Goal: Information Seeking & Learning: Learn about a topic

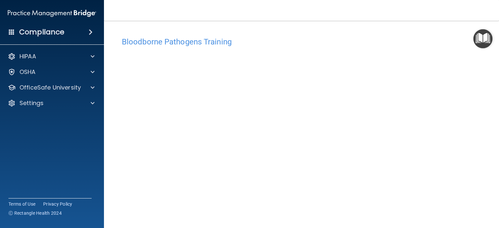
scroll to position [27, 0]
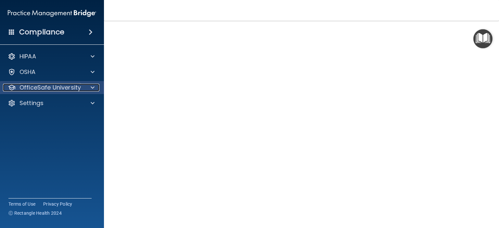
click at [73, 91] on p "OfficeSafe University" at bounding box center [49, 88] width 61 height 8
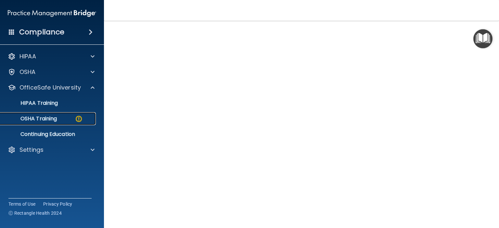
click at [53, 122] on p "OSHA Training" at bounding box center [30, 119] width 53 height 6
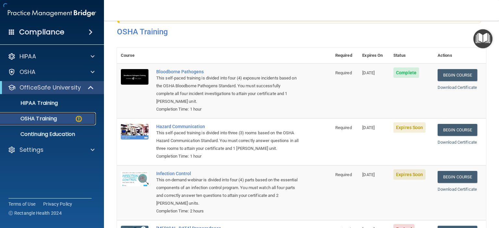
scroll to position [86, 0]
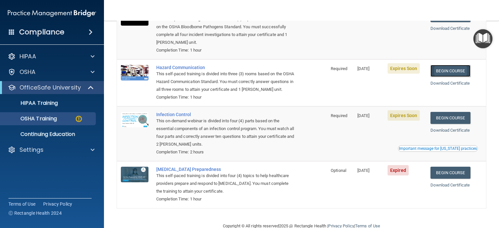
click at [453, 69] on link "Begin Course" at bounding box center [450, 71] width 40 height 12
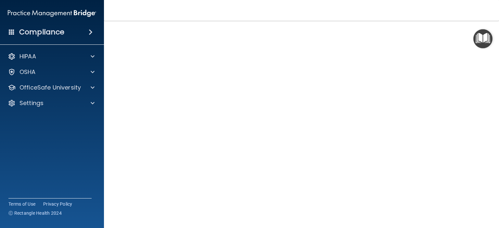
scroll to position [16, 0]
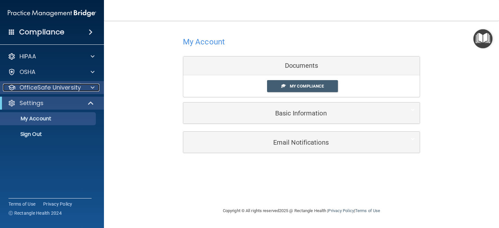
click at [55, 87] on p "OfficeSafe University" at bounding box center [49, 88] width 61 height 8
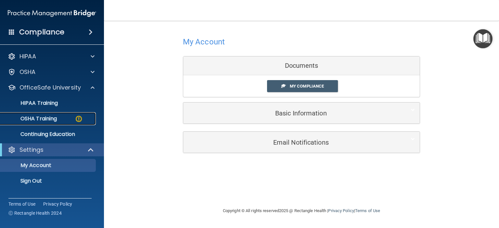
click at [59, 113] on link "OSHA Training" at bounding box center [45, 118] width 102 height 13
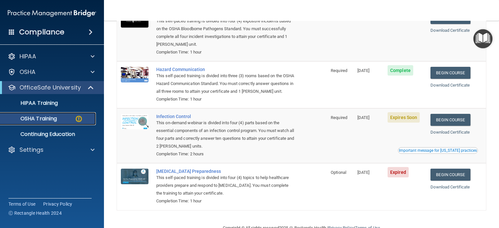
scroll to position [78, 0]
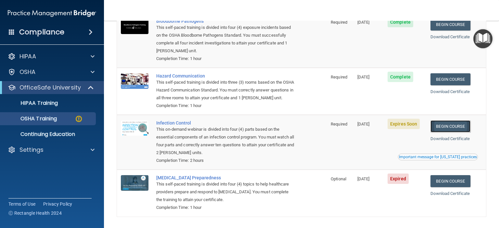
click at [448, 132] on link "Begin Course" at bounding box center [450, 126] width 40 height 12
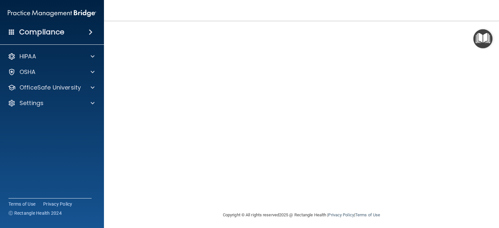
scroll to position [47, 0]
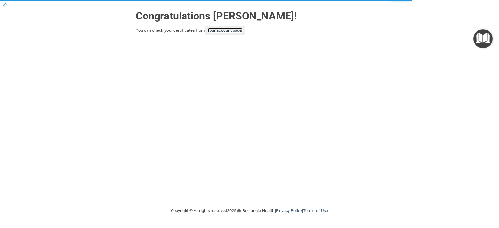
click at [215, 28] on link "your account page!" at bounding box center [224, 30] width 35 height 5
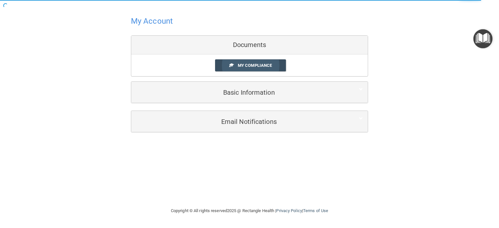
click at [263, 69] on link "My Compliance" at bounding box center [250, 65] width 71 height 12
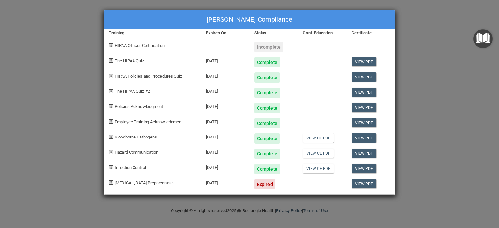
click at [130, 41] on div "HIPAA Officer Certification" at bounding box center [152, 44] width 97 height 15
click at [151, 48] on div "HIPAA Officer Certification" at bounding box center [152, 44] width 97 height 15
click at [447, 69] on div "Marena Damon's Compliance Training Expires On Status Cont. Education Certificat…" at bounding box center [249, 114] width 499 height 228
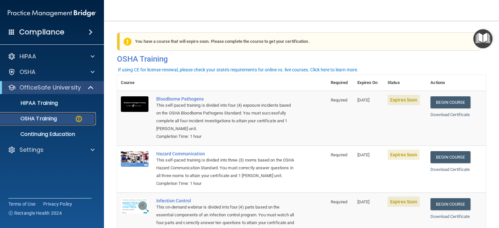
click at [69, 123] on link "OSHA Training" at bounding box center [45, 118] width 102 height 13
click at [51, 102] on p "HIPAA Training" at bounding box center [31, 103] width 54 height 6
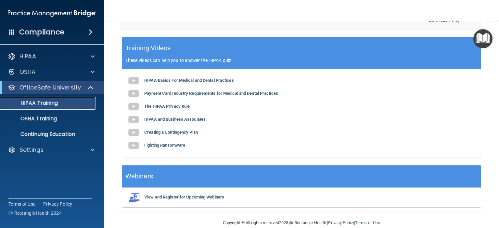
scroll to position [259, 0]
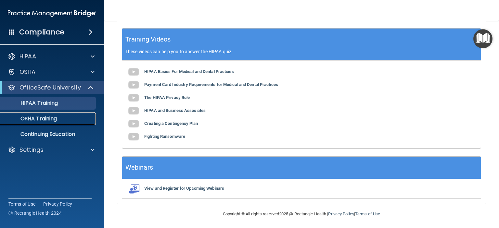
click at [64, 123] on link "OSHA Training" at bounding box center [45, 118] width 102 height 13
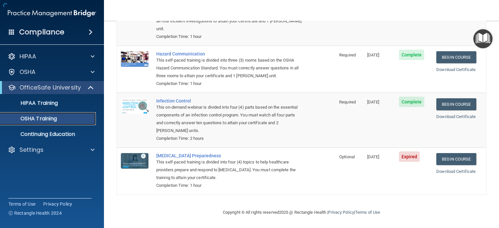
scroll to position [83, 0]
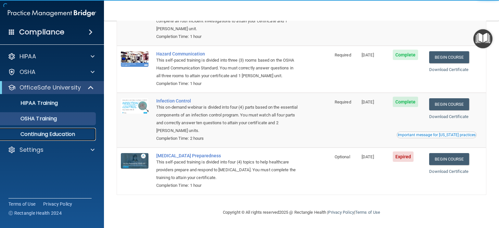
click at [64, 137] on p "Continuing Education" at bounding box center [48, 134] width 89 height 6
